Goal: Complete application form

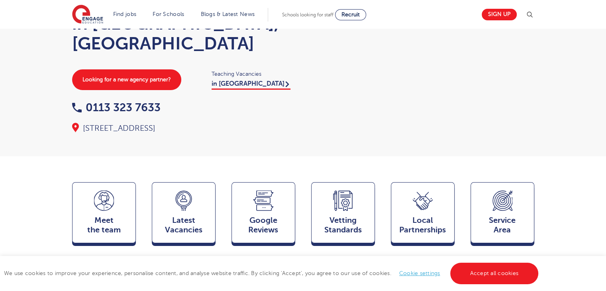
scroll to position [56, 0]
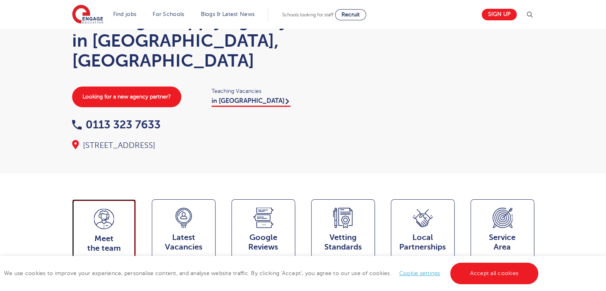
click at [115, 206] on div "Meet the team Team" at bounding box center [104, 230] width 64 height 62
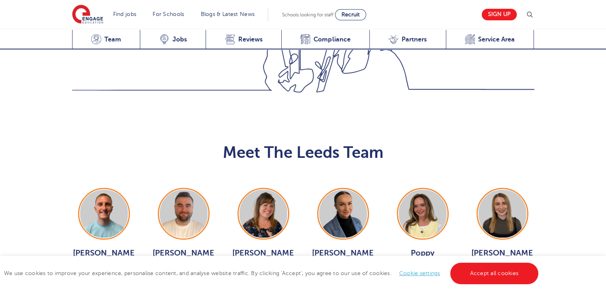
scroll to position [870, 0]
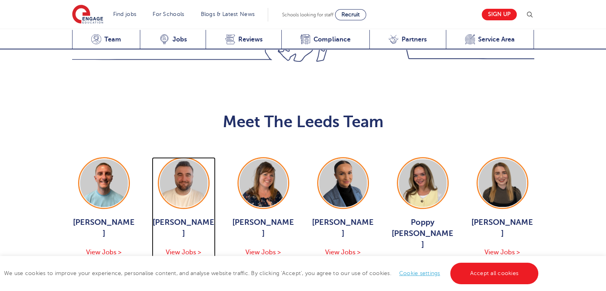
click at [178, 217] on div "[PERSON_NAME] View Jobs >" at bounding box center [184, 237] width 64 height 41
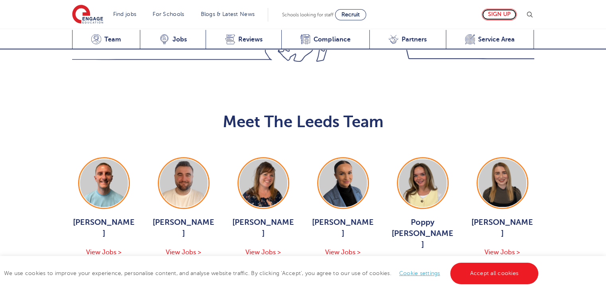
click at [488, 17] on link "Sign up" at bounding box center [499, 15] width 35 height 12
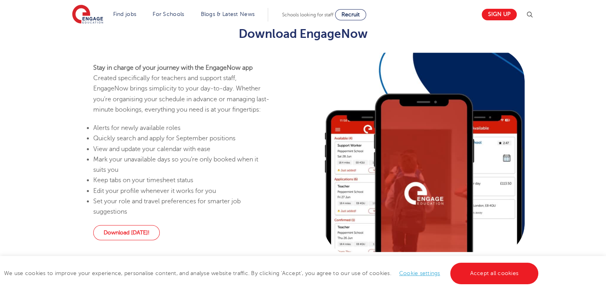
scroll to position [461, 0]
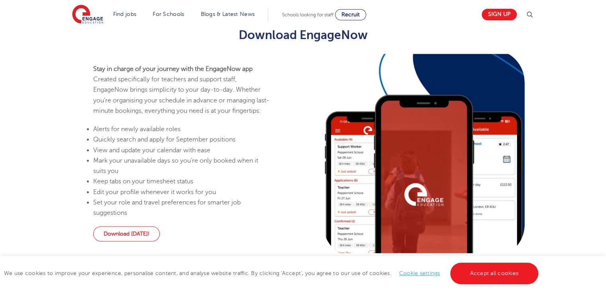
click at [600, 160] on div "Stay in charge of your journey with the EngageNow app Created specifically for …" at bounding box center [303, 161] width 606 height 215
